Goal: Information Seeking & Learning: Learn about a topic

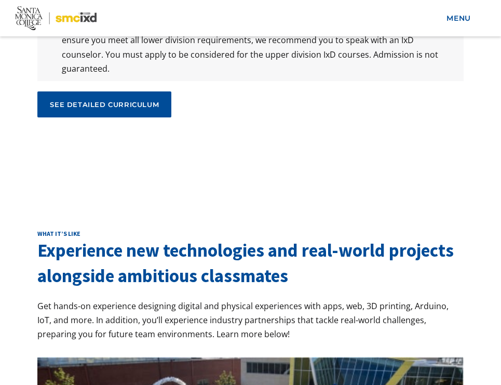
scroll to position [5642, 0]
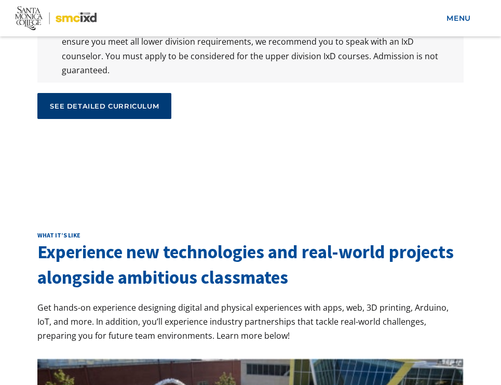
click at [130, 93] on link "see detailed curriculum" at bounding box center [104, 106] width 134 height 26
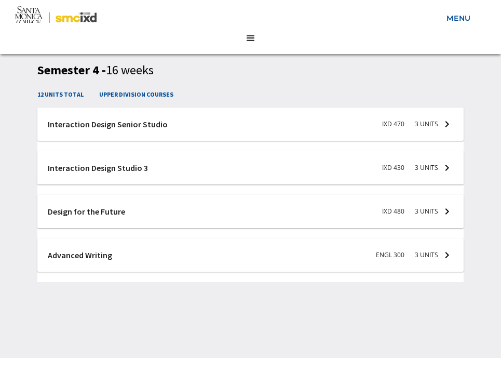
scroll to position [2741, 0]
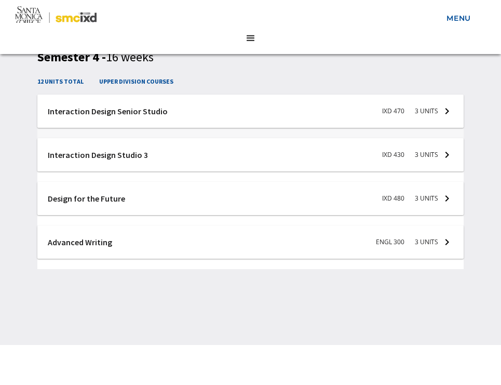
click at [117, 111] on div at bounding box center [250, 114] width 426 height 38
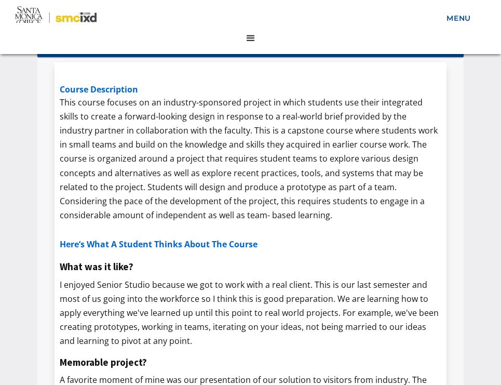
scroll to position [2809, 0]
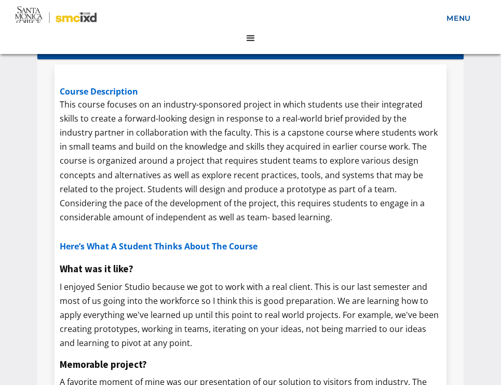
click at [237, 214] on p "This course focuses on an industry-sponsored project in which students use thei…" at bounding box center [251, 161] width 382 height 127
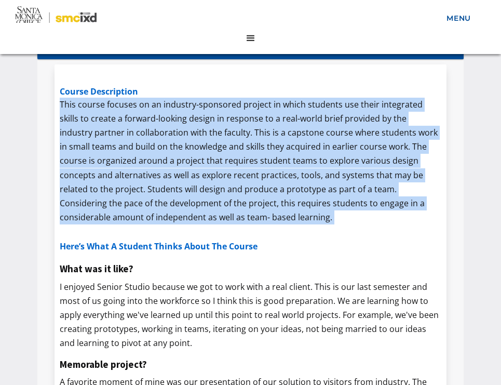
drag, startPoint x: 237, startPoint y: 214, endPoint x: 57, endPoint y: 105, distance: 210.9
click at [57, 105] on div "course description This course focuses on an industry-sponsored project in whic…" at bounding box center [251, 291] width 392 height 454
copy p "This course focuses on an industry-sponsored project in which students use thei…"
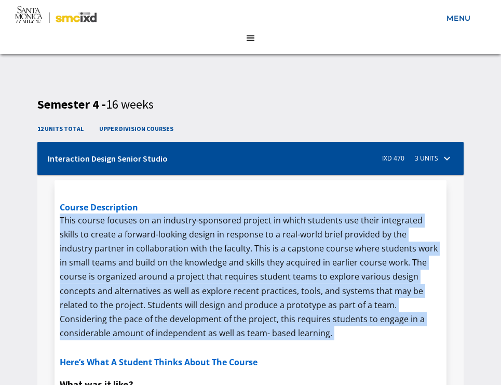
scroll to position [2694, 0]
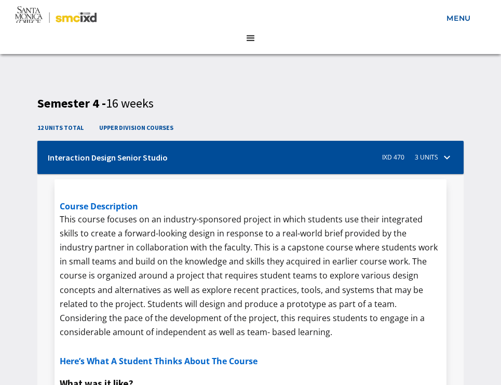
click at [444, 157] on div at bounding box center [250, 160] width 426 height 38
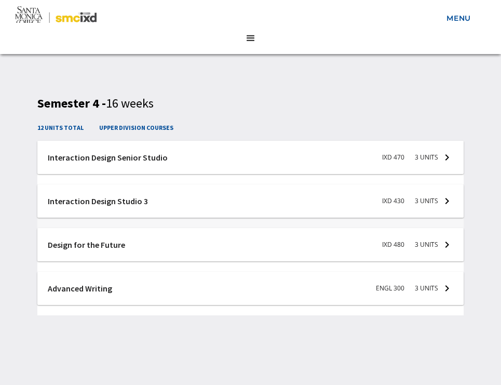
click at [149, 204] on div at bounding box center [250, 203] width 426 height 38
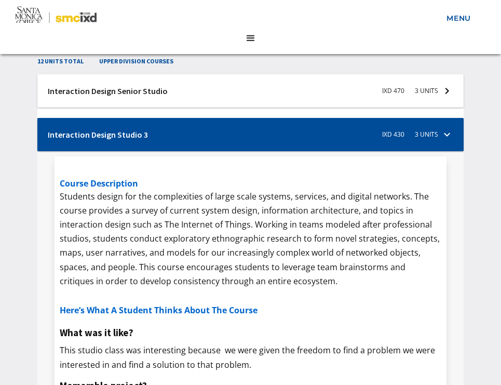
scroll to position [2766, 0]
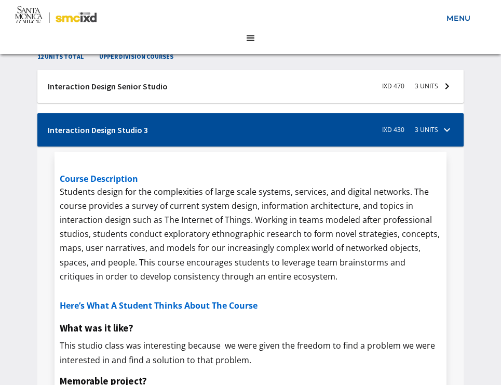
click at [189, 130] on div at bounding box center [250, 132] width 426 height 38
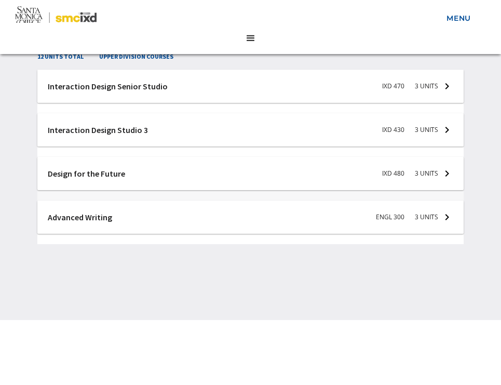
click at [152, 163] on div at bounding box center [250, 176] width 426 height 38
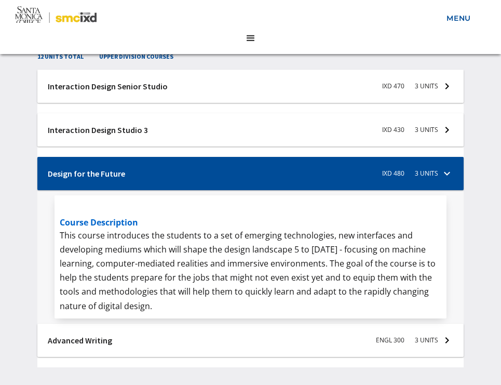
click at [152, 165] on div at bounding box center [250, 176] width 426 height 38
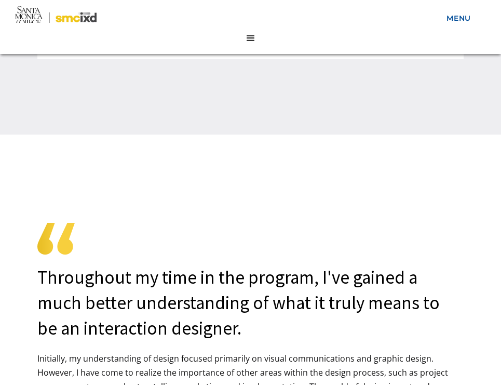
scroll to position [2698, 0]
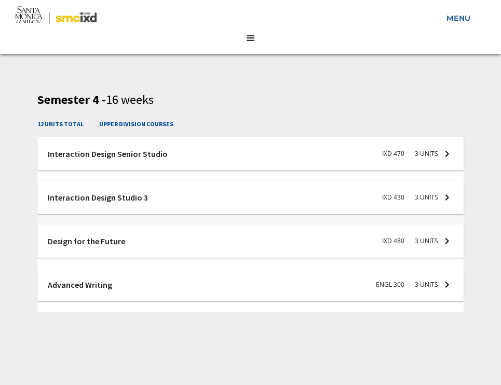
click at [143, 203] on div at bounding box center [250, 200] width 426 height 38
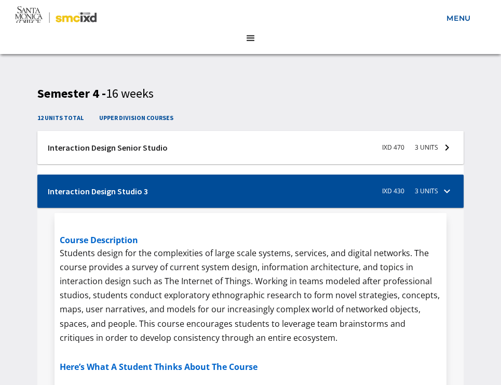
scroll to position [2651, 0]
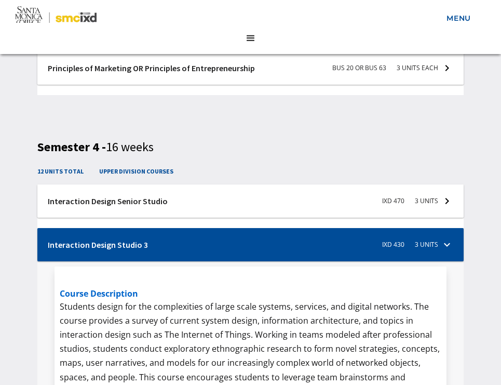
click at [148, 238] on div at bounding box center [250, 247] width 426 height 38
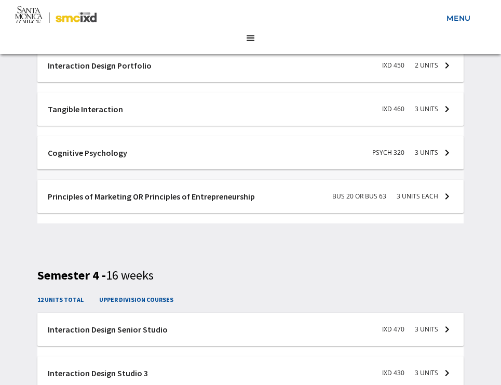
scroll to position [2619, 0]
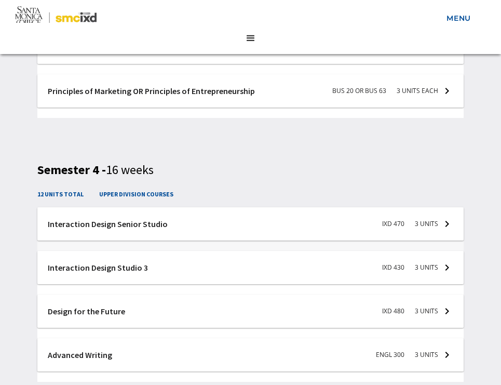
click at [142, 229] on div at bounding box center [250, 226] width 426 height 38
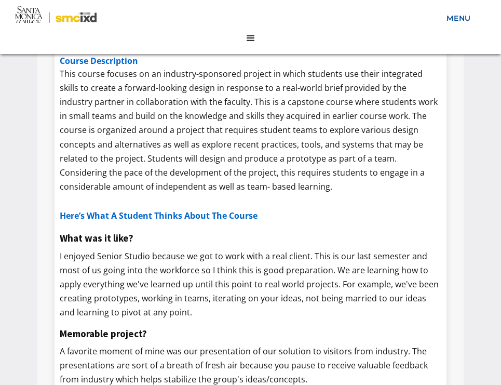
scroll to position [2790, 0]
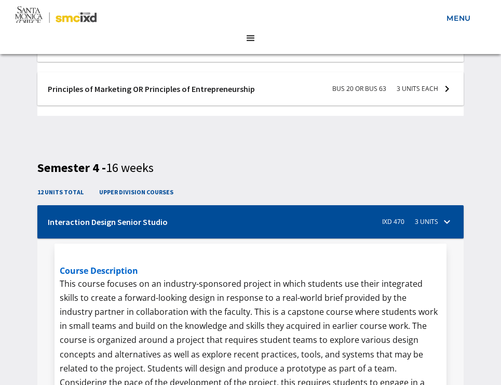
click at [142, 229] on div at bounding box center [250, 224] width 426 height 38
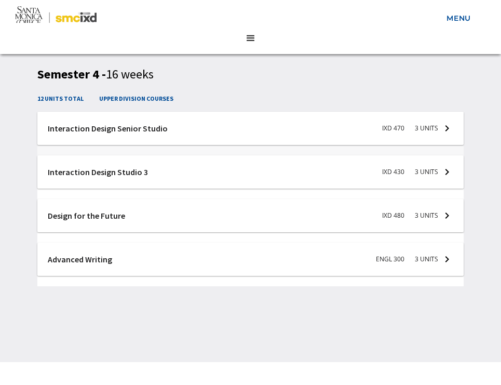
scroll to position [2719, 0]
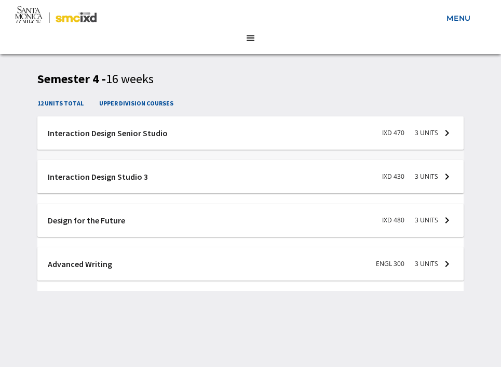
click at [142, 229] on div at bounding box center [250, 223] width 426 height 38
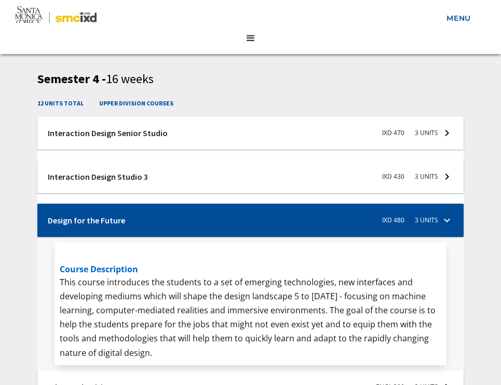
click at [142, 229] on div at bounding box center [250, 223] width 426 height 38
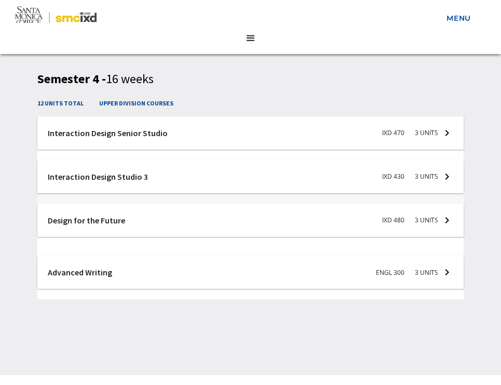
click at [138, 183] on div at bounding box center [250, 179] width 426 height 38
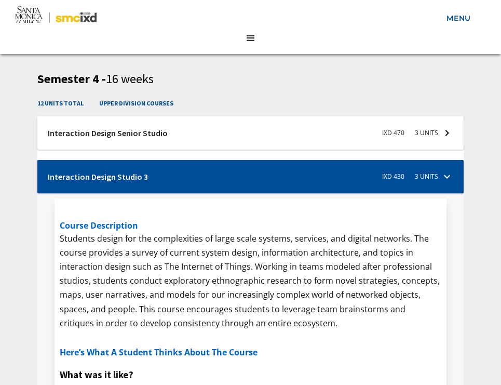
click at [138, 183] on div at bounding box center [250, 179] width 426 height 38
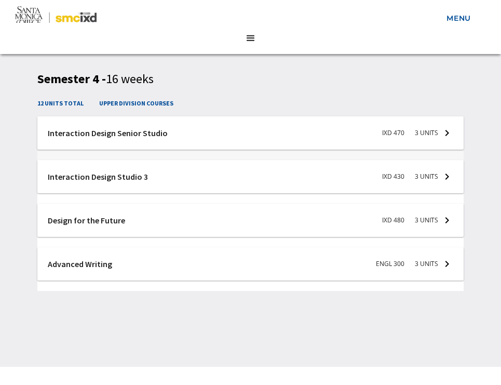
click at [130, 138] on div at bounding box center [250, 135] width 426 height 38
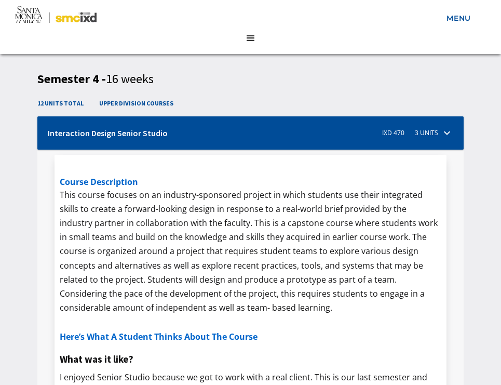
click at [130, 138] on div at bounding box center [250, 135] width 426 height 38
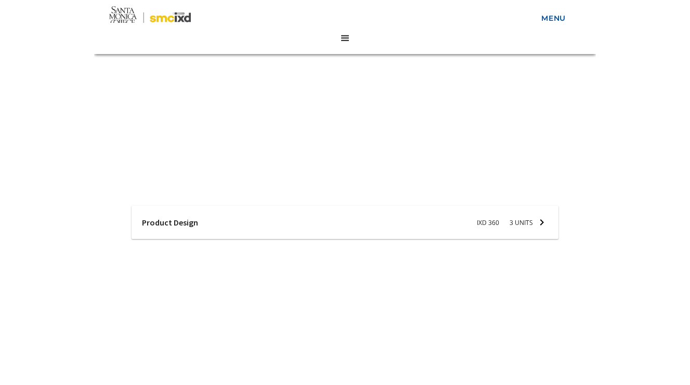
scroll to position [2424, 0]
